Goal: Find specific page/section: Find specific page/section

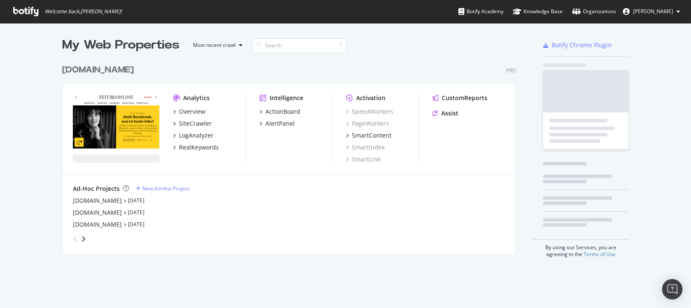
scroll to position [194, 454]
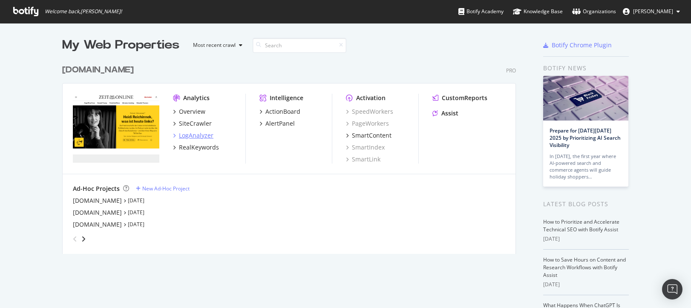
click at [201, 138] on div "LogAnalyzer" at bounding box center [196, 135] width 35 height 9
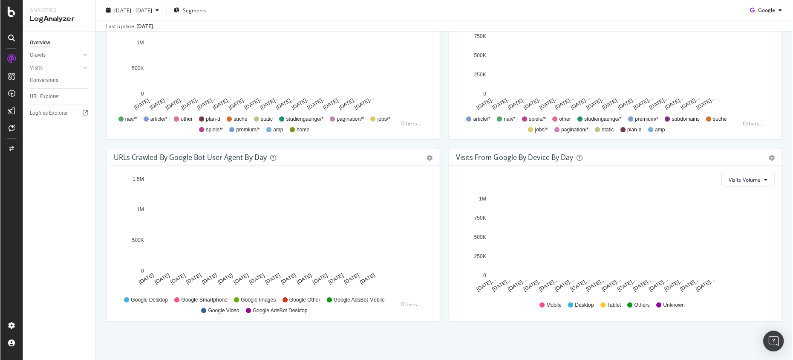
scroll to position [351, 0]
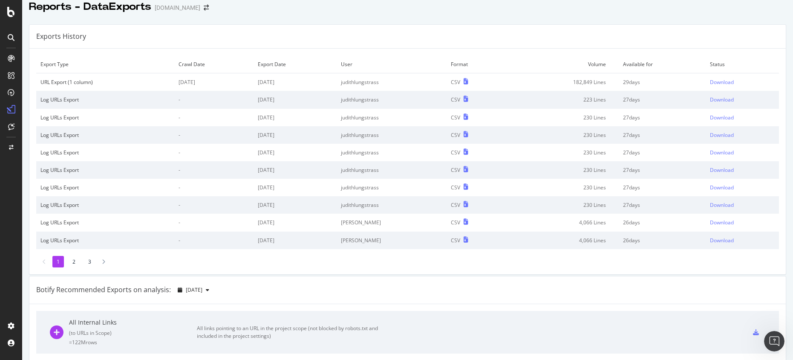
scroll to position [7, 0]
